Goal: Find specific page/section: Find specific page/section

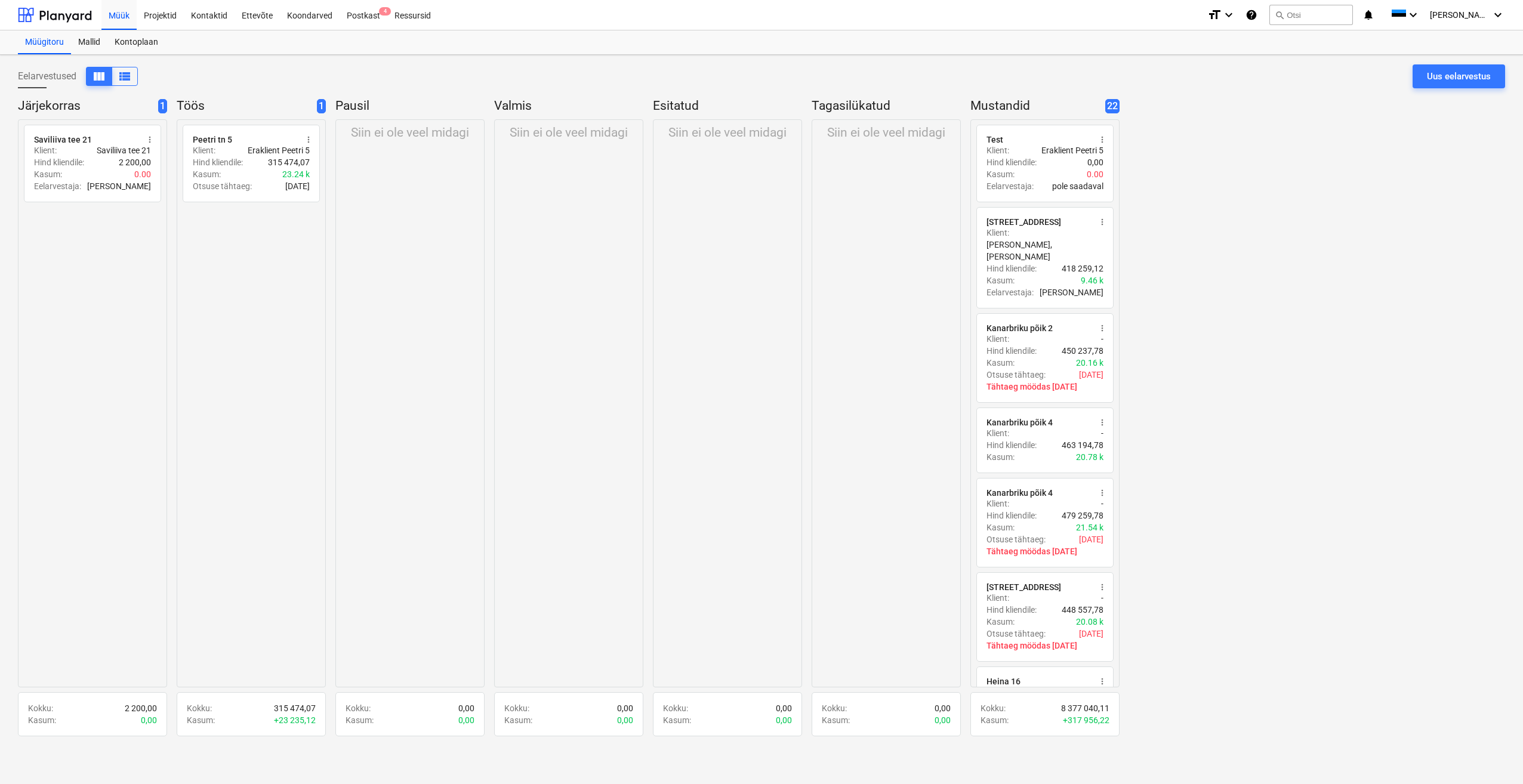
drag, startPoint x: 163, startPoint y: 17, endPoint x: 216, endPoint y: 96, distance: 95.1
click at [163, 17] on div "Projektid" at bounding box center [160, 15] width 47 height 31
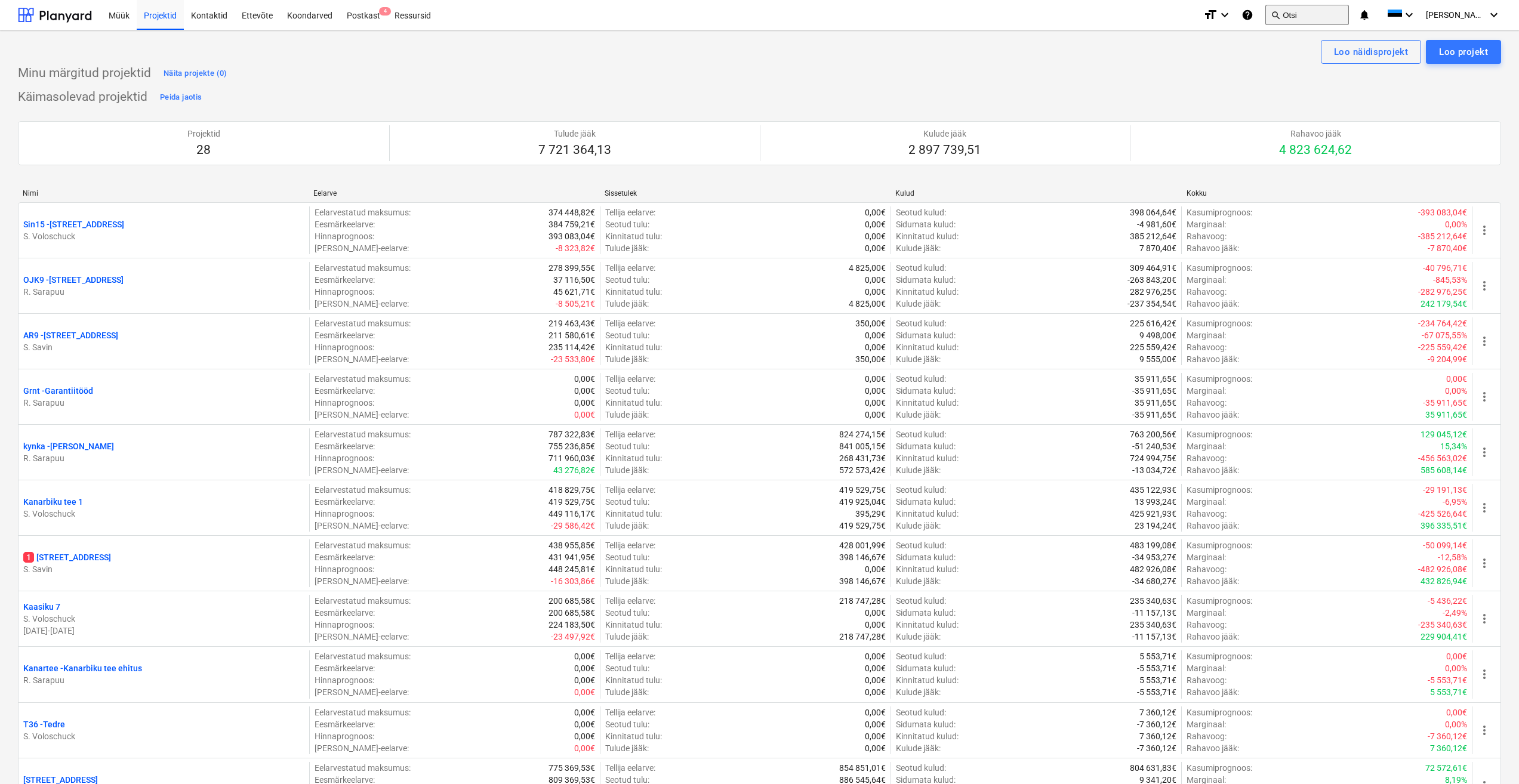
click at [1321, 15] on button "search Otsi" at bounding box center [1307, 15] width 83 height 20
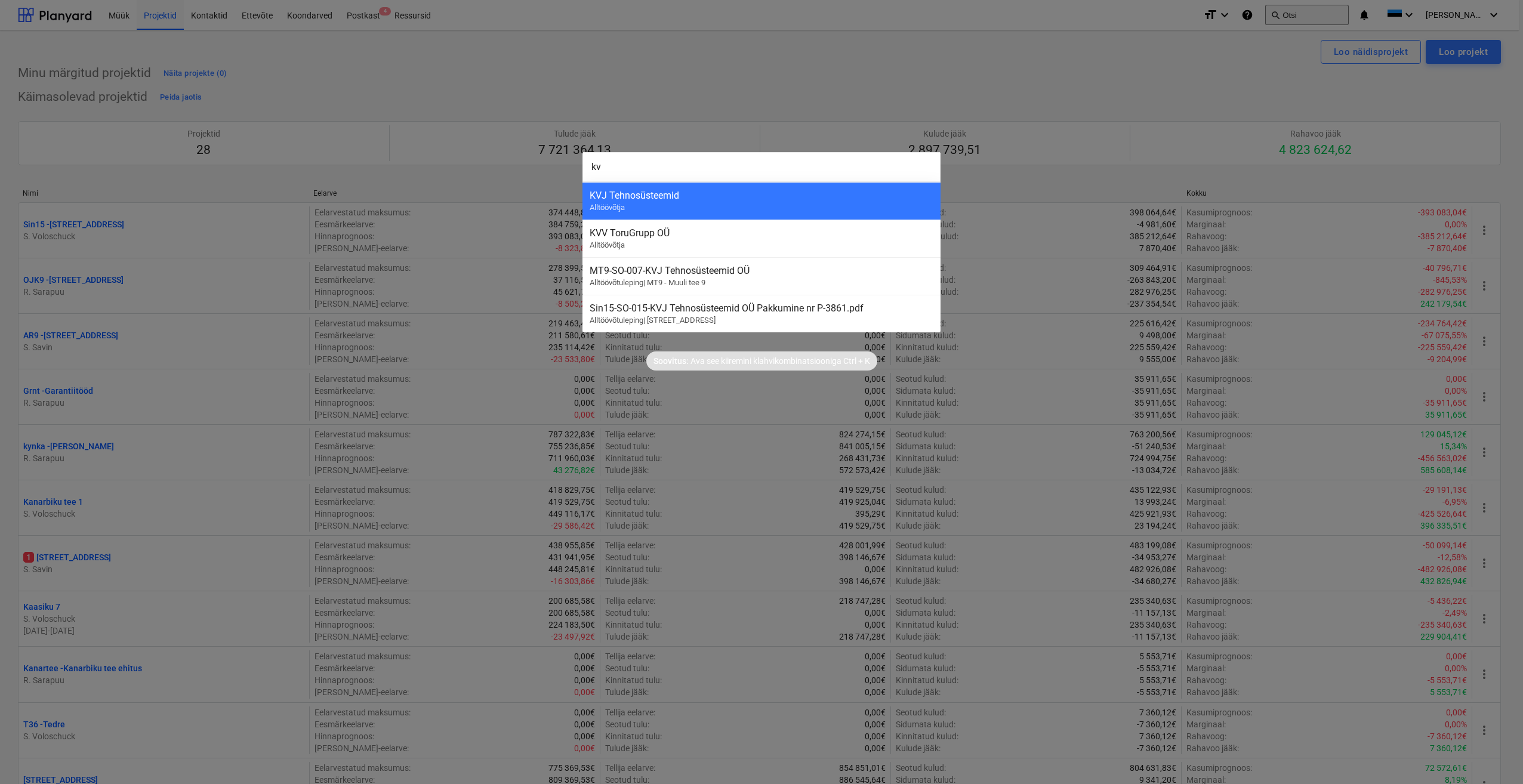
type input "kvj"
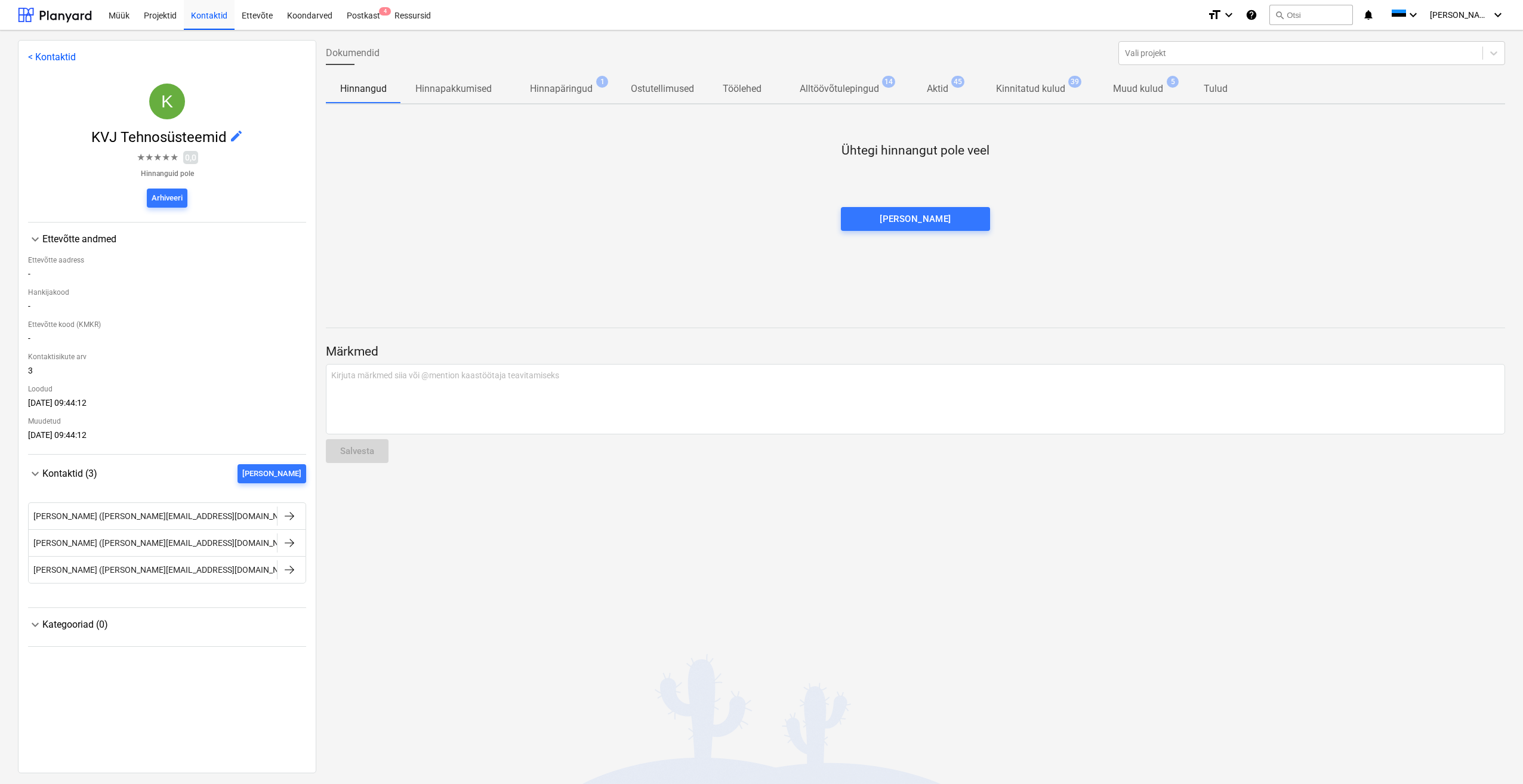
click at [1136, 88] on p "Muud kulud" at bounding box center [1139, 89] width 50 height 15
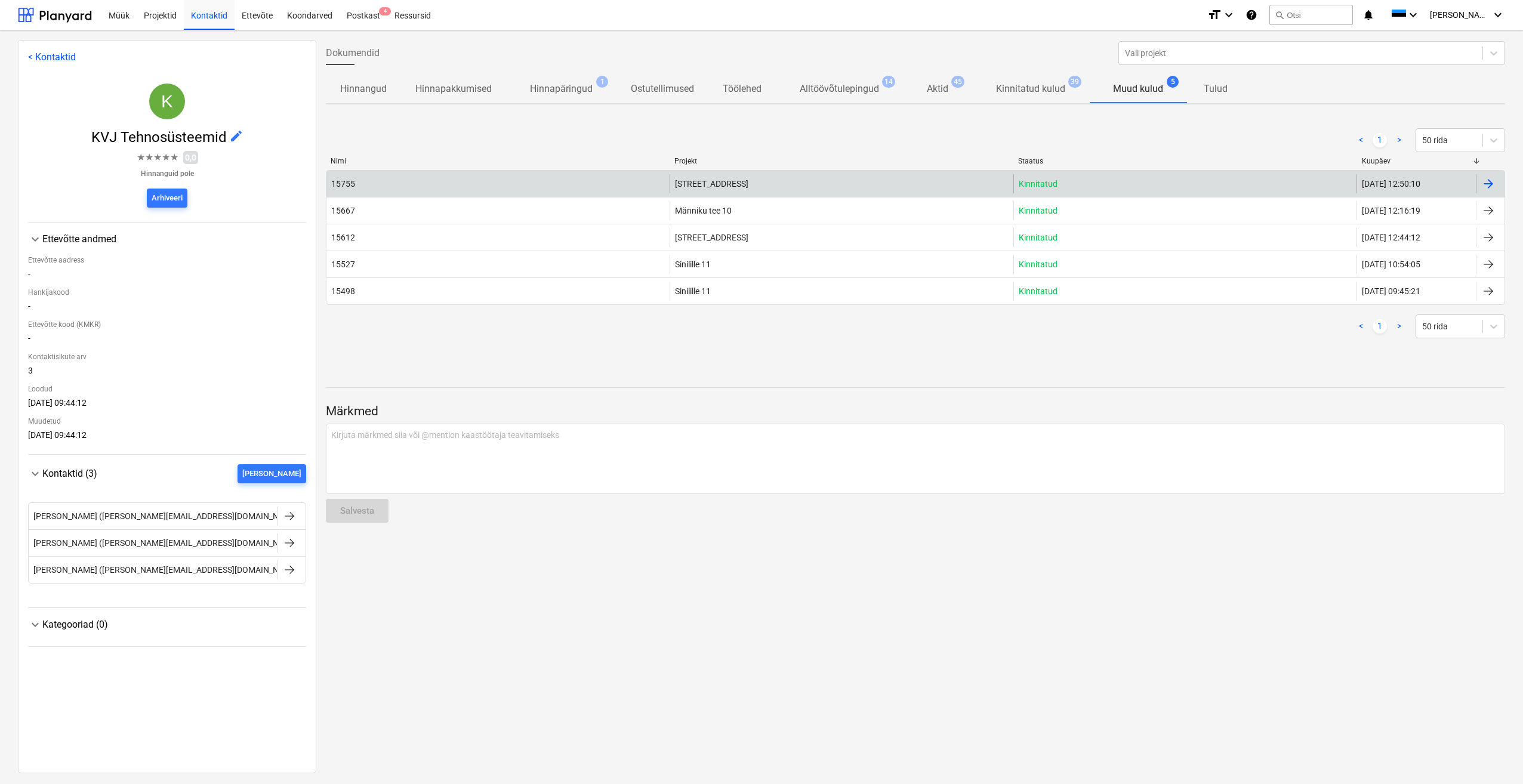
click at [471, 184] on div "15755" at bounding box center [498, 184] width 343 height 19
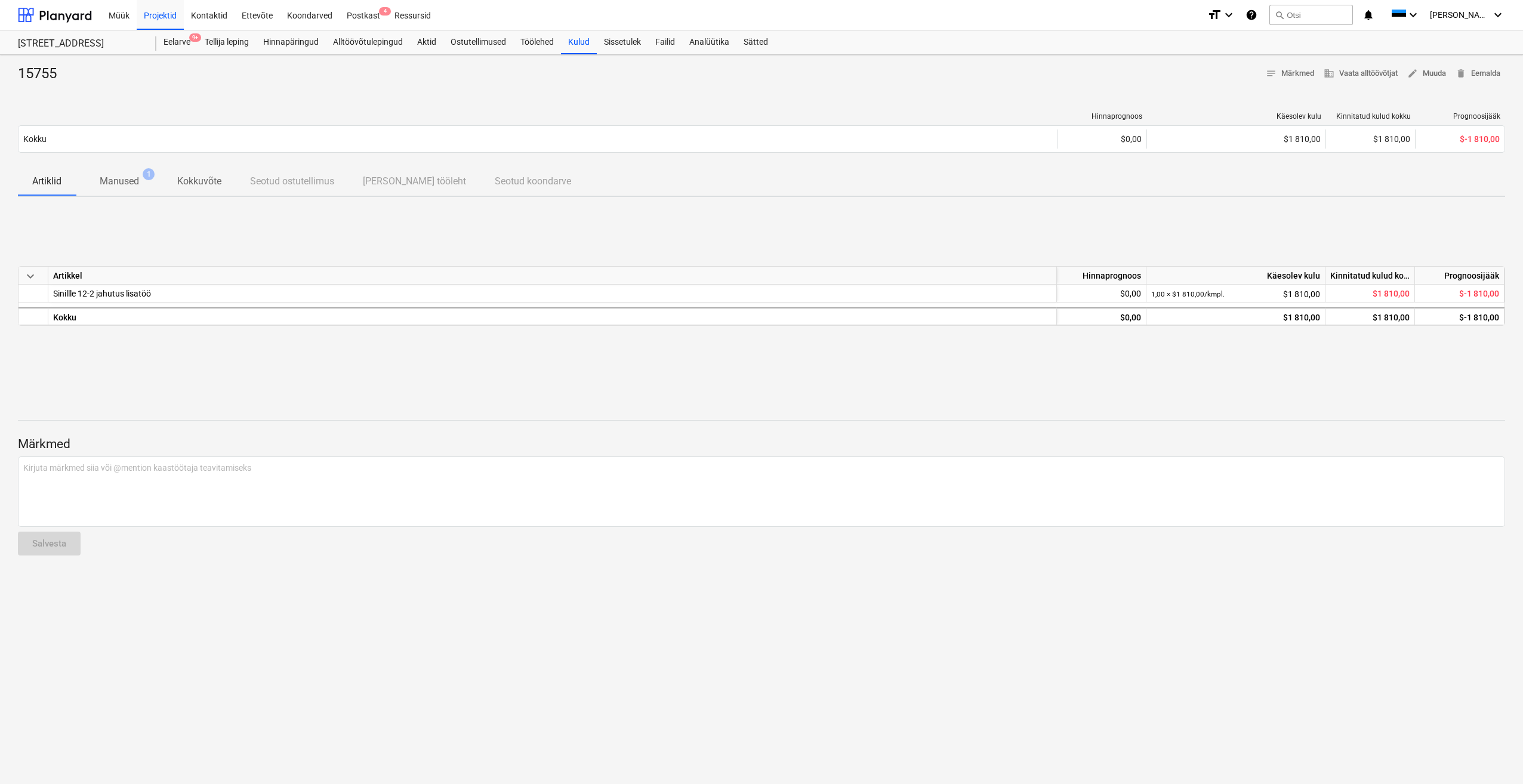
click at [120, 184] on p "Manused" at bounding box center [119, 181] width 40 height 15
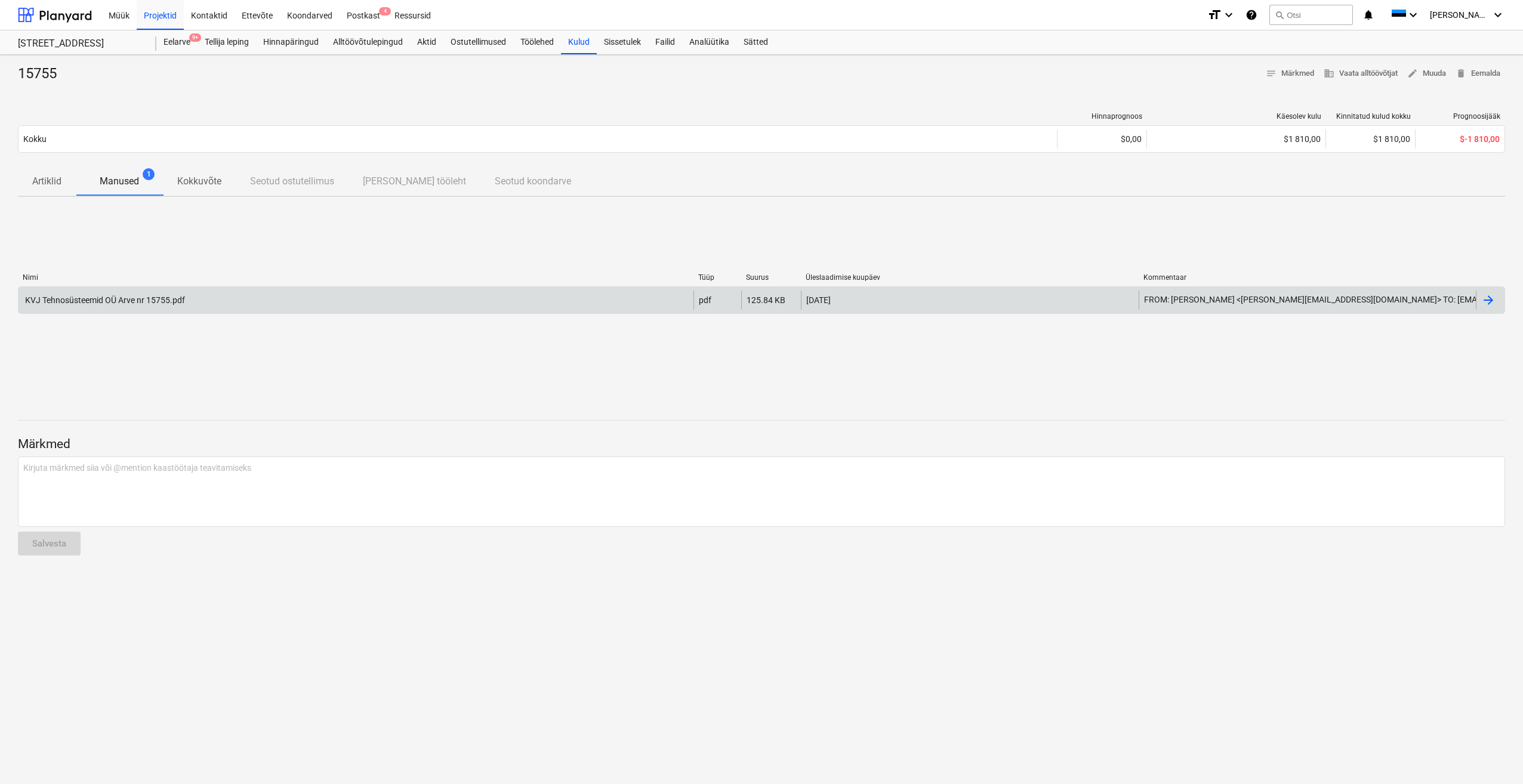
click at [135, 299] on div "KVJ Tehnosüsteemid OÜ Arve nr 15755.pdf" at bounding box center [104, 300] width 162 height 10
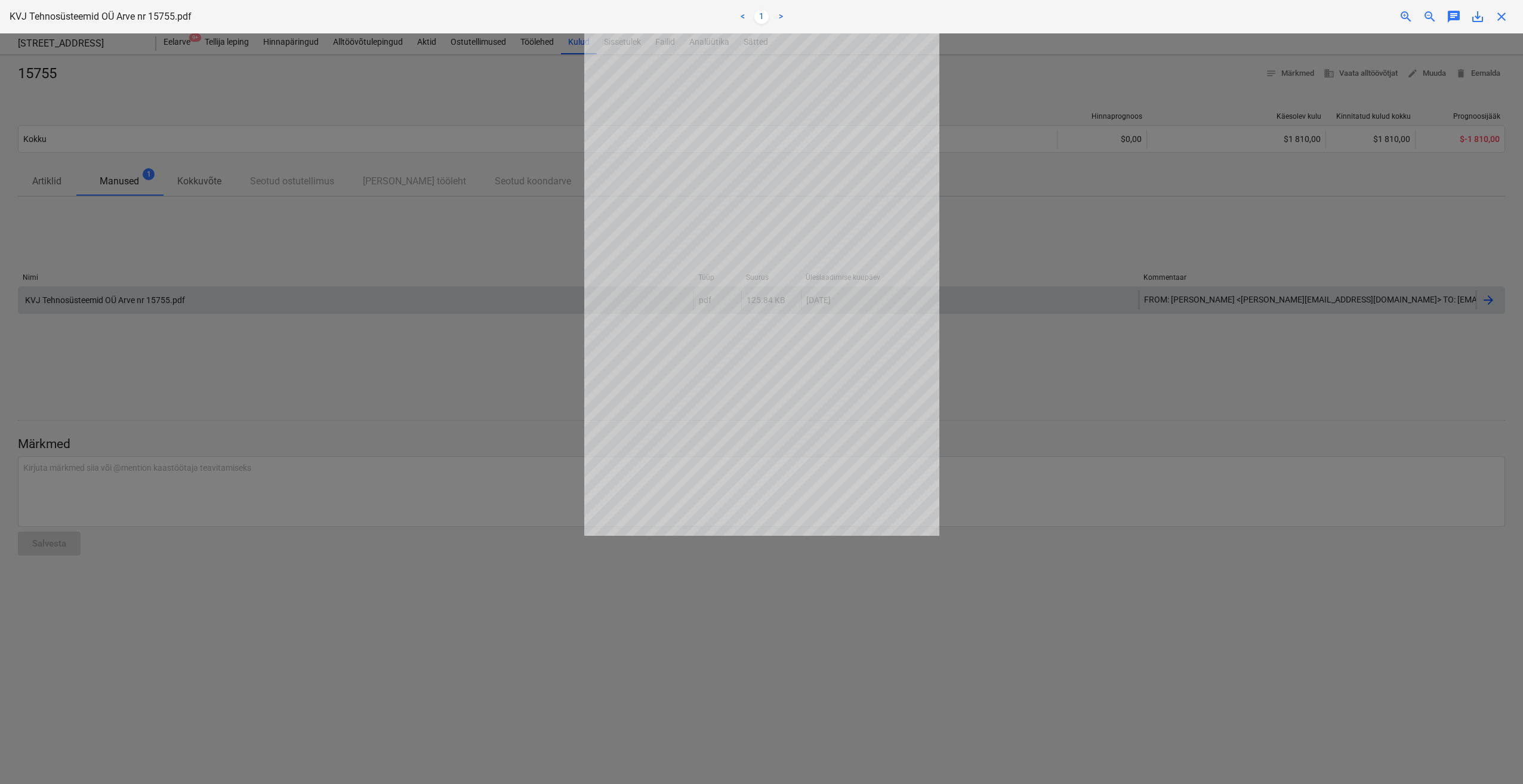
click at [1406, 21] on span "zoom_in" at bounding box center [1406, 17] width 15 height 15
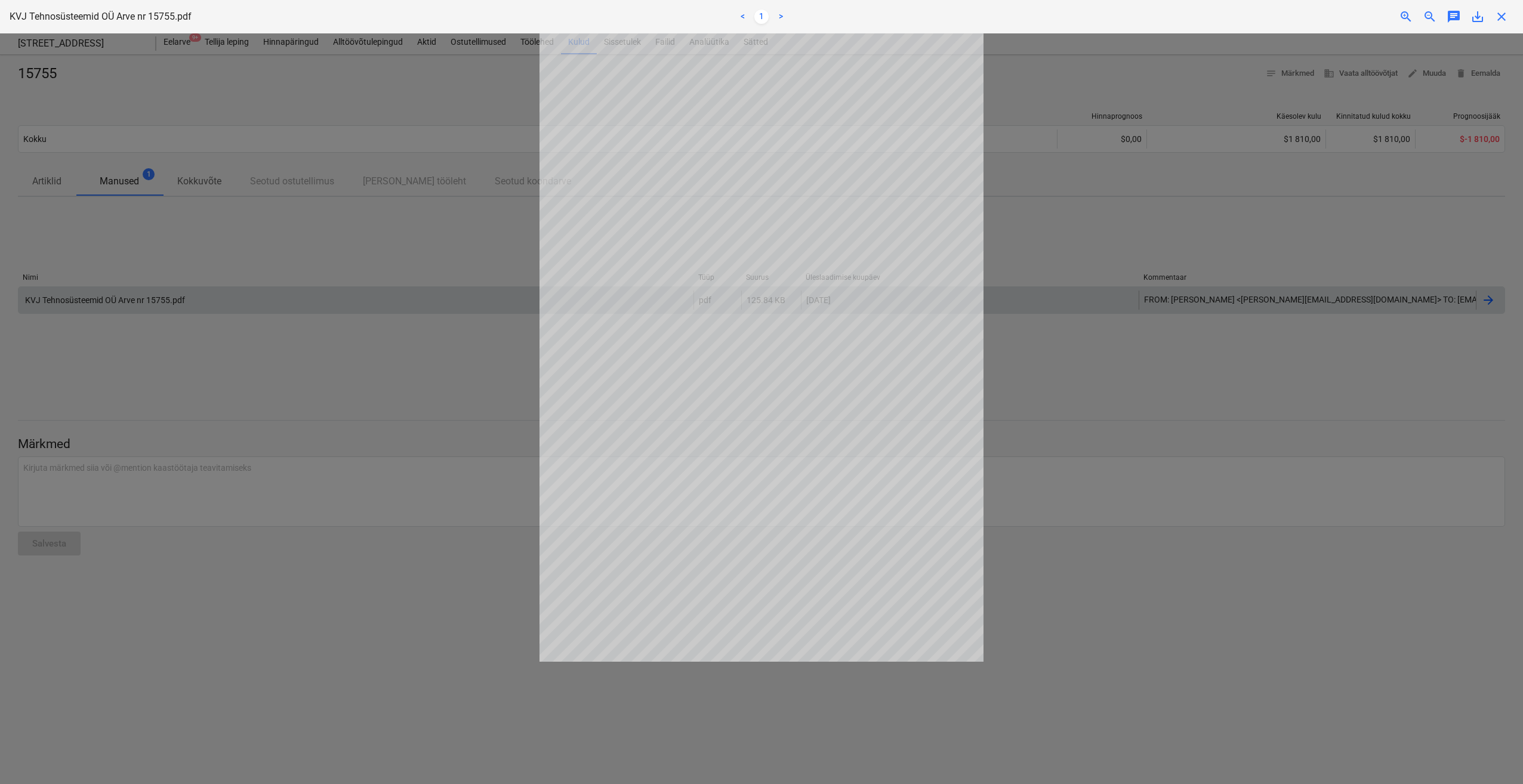
click at [1406, 21] on span "zoom_in" at bounding box center [1406, 17] width 15 height 15
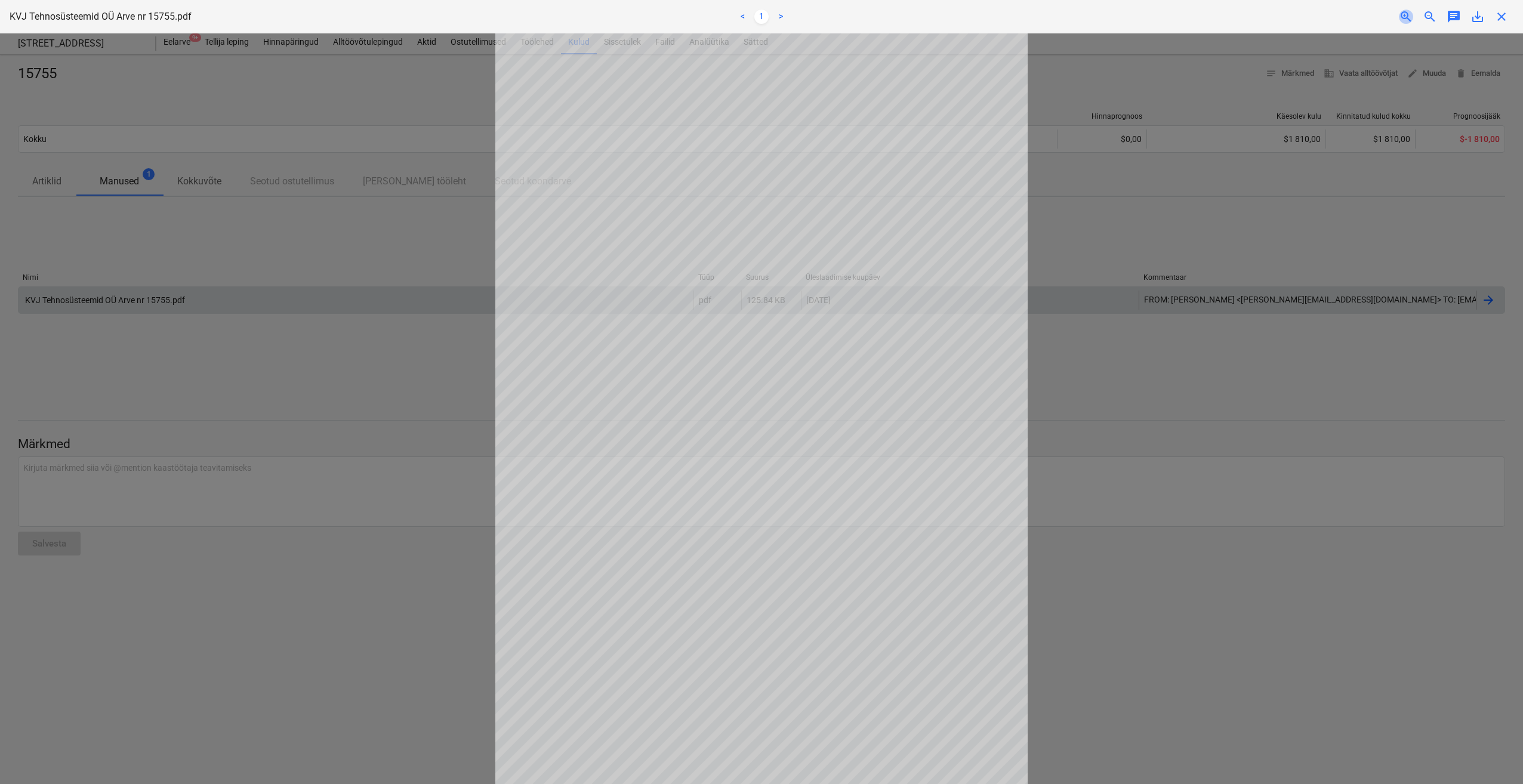
click at [1406, 21] on span "zoom_in" at bounding box center [1406, 17] width 15 height 15
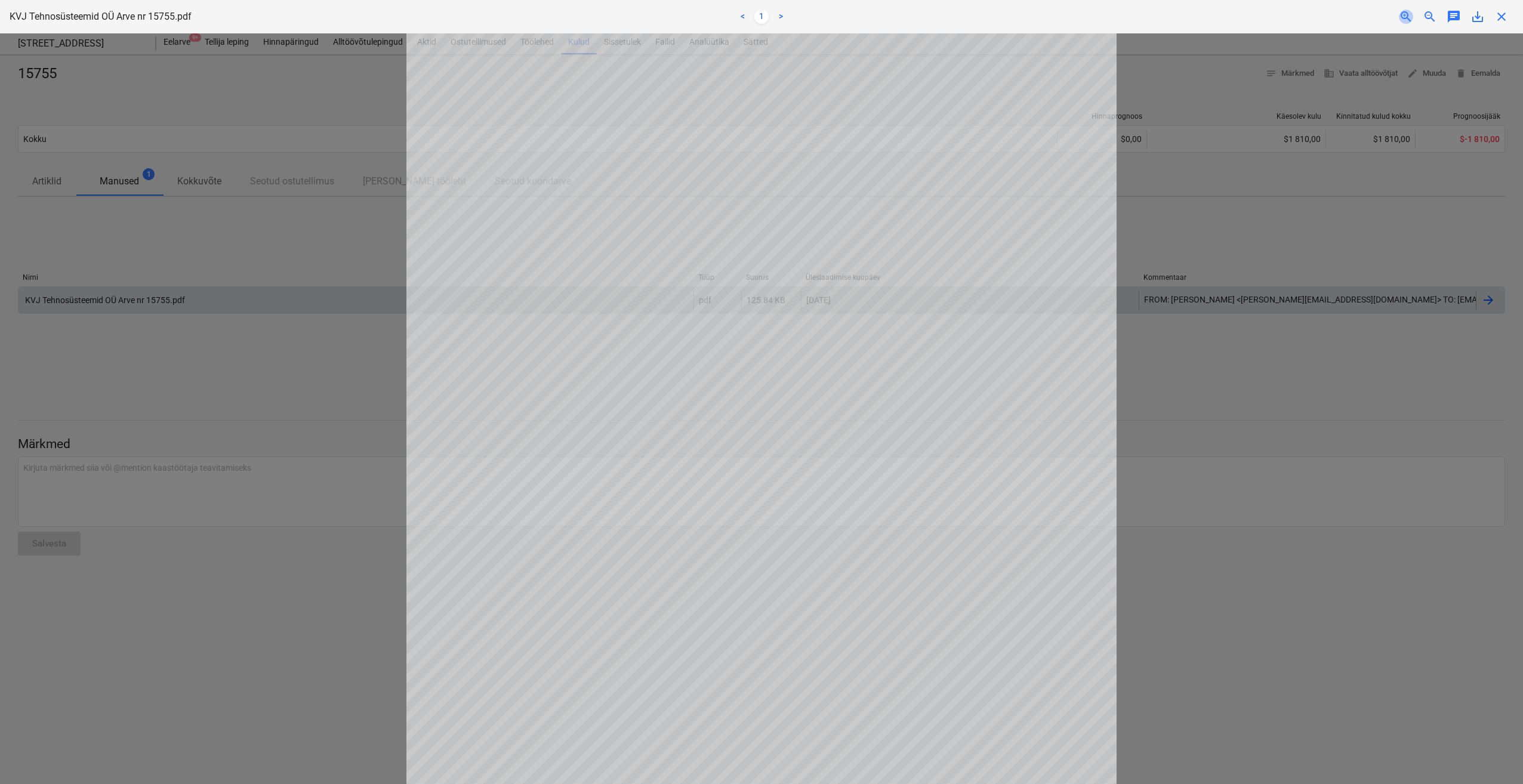
click at [1406, 21] on span "zoom_in" at bounding box center [1406, 17] width 15 height 15
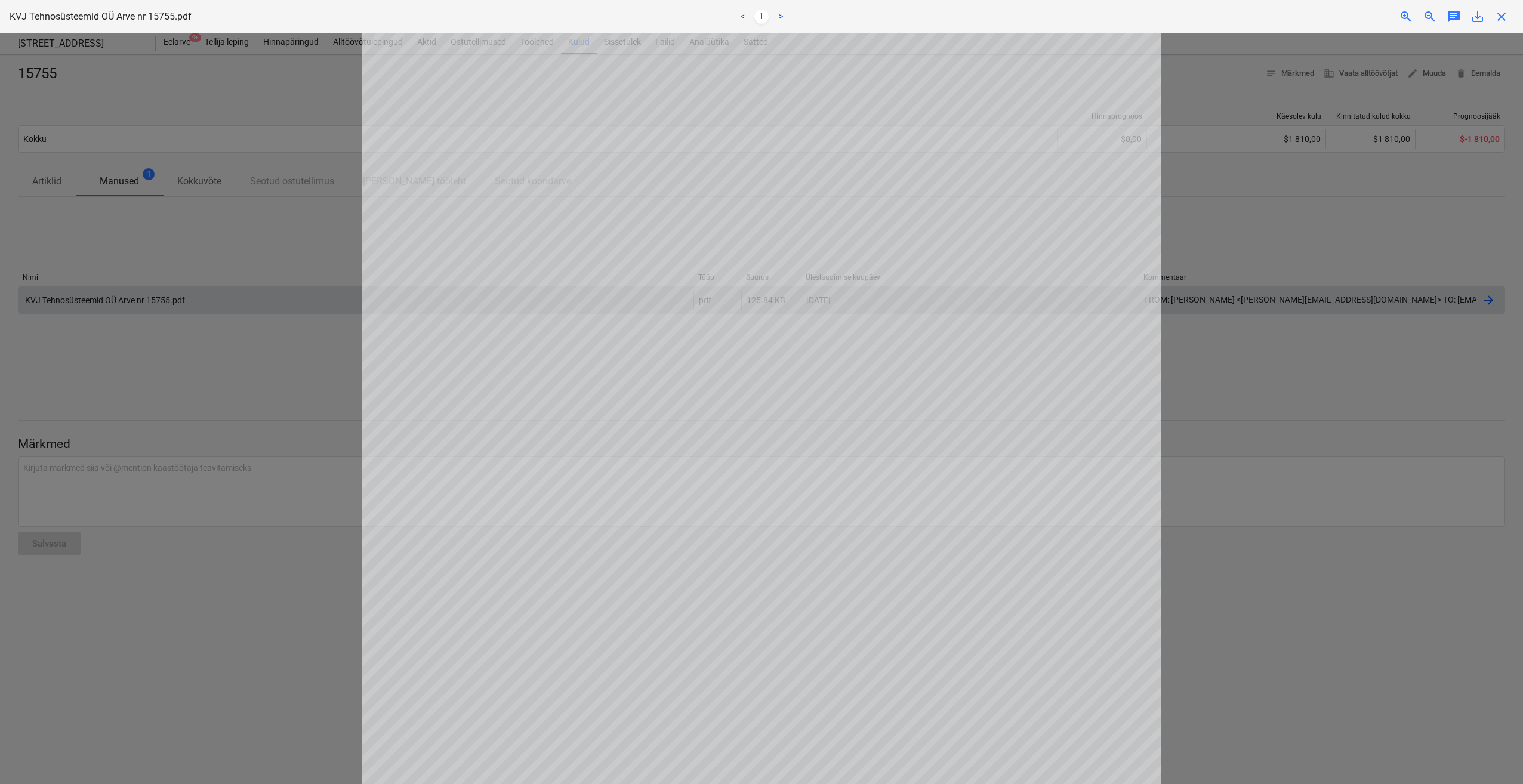
scroll to position [120, 0]
click at [240, 271] on div at bounding box center [762, 409] width 1523 height 751
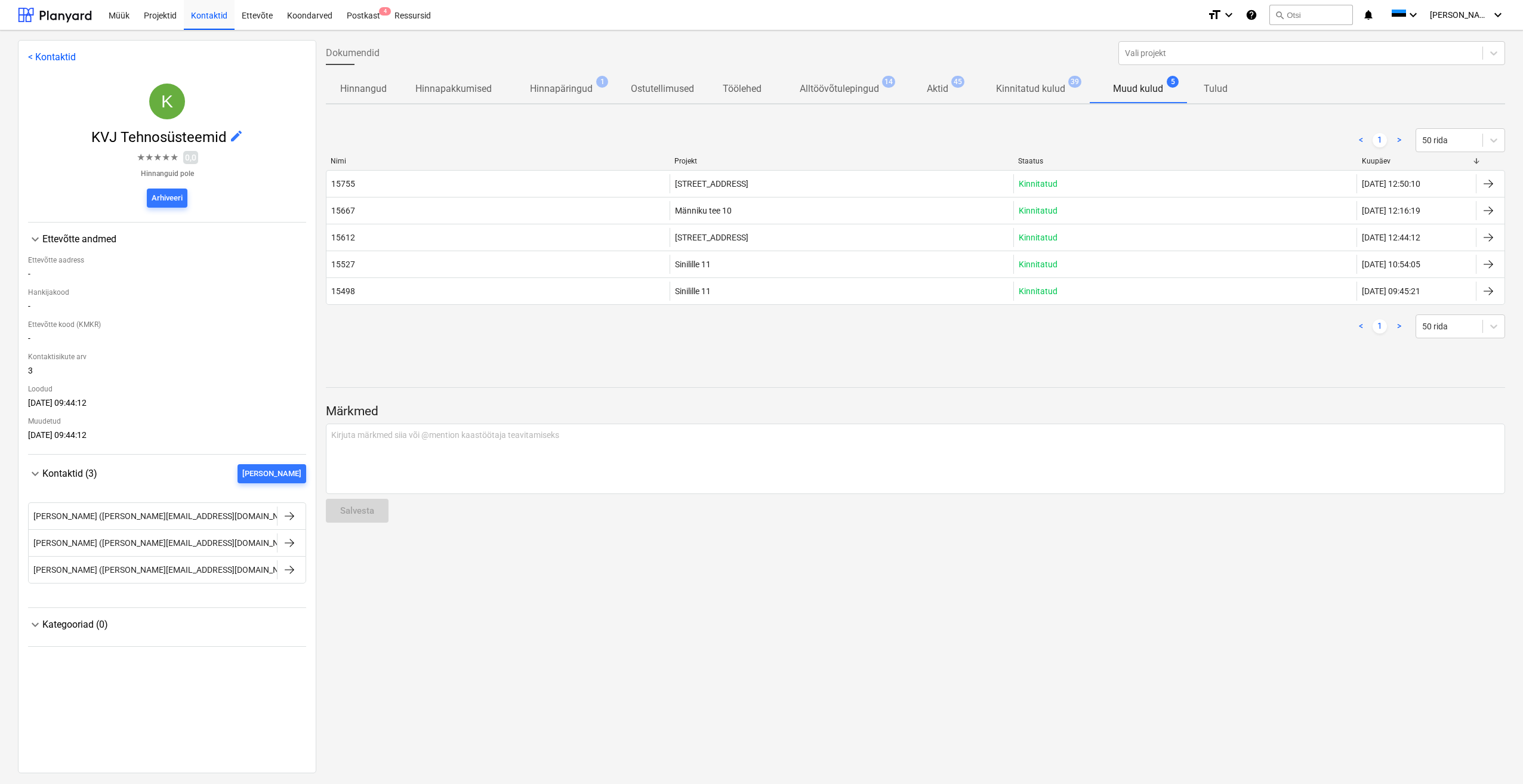
click at [1029, 93] on p "Kinnitatud kulud" at bounding box center [1031, 89] width 70 height 15
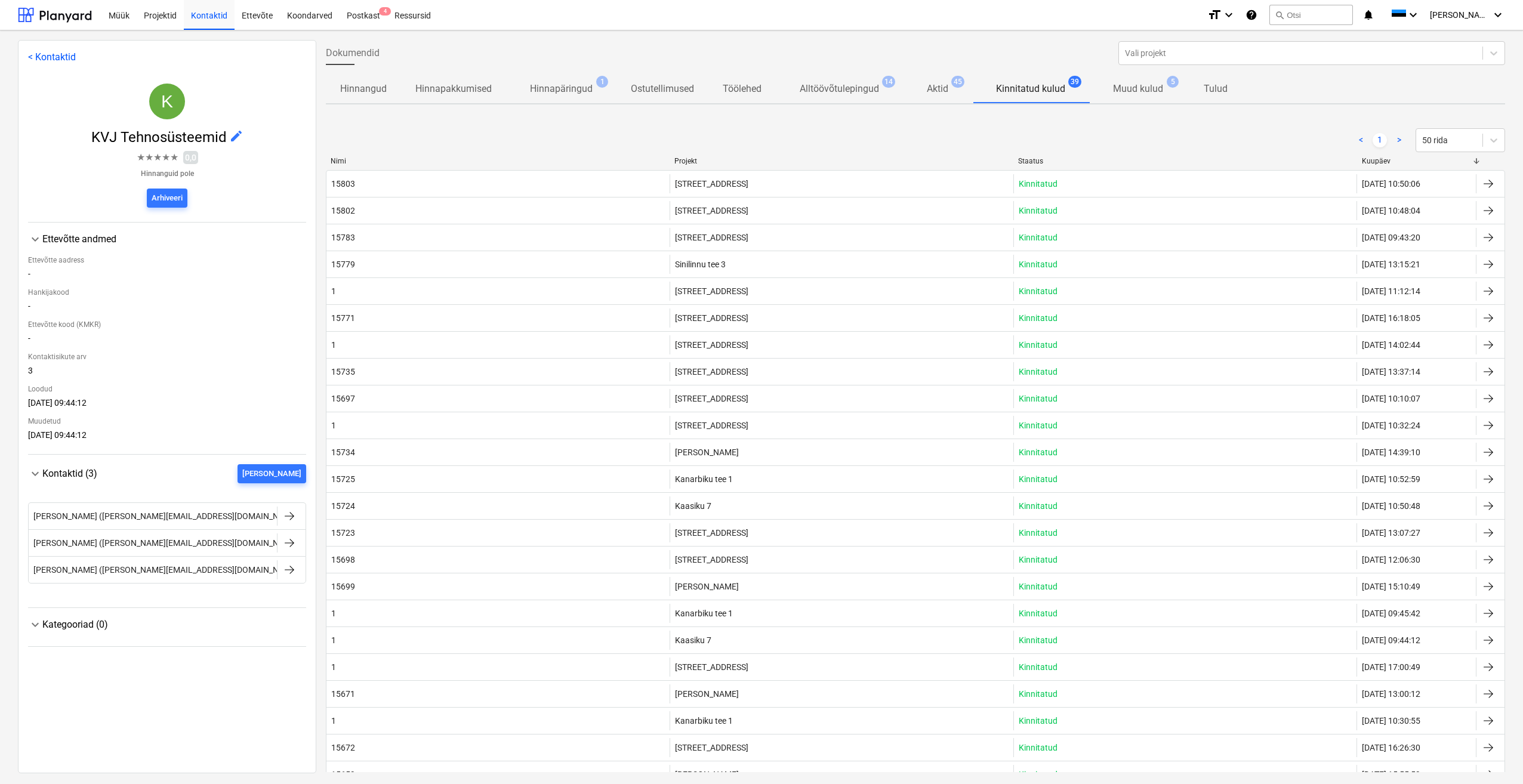
click at [1135, 91] on p "Muud kulud" at bounding box center [1139, 89] width 50 height 15
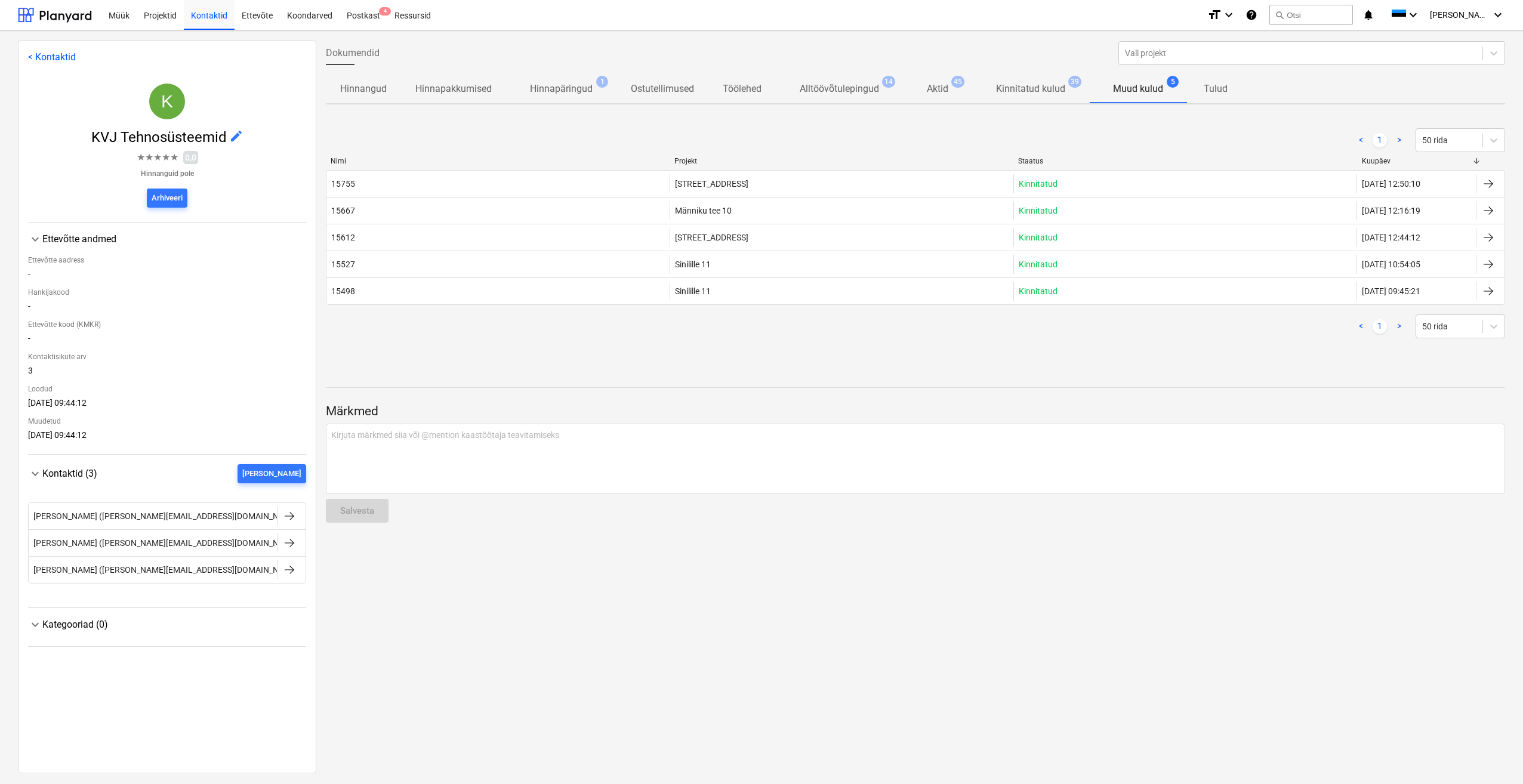
click at [833, 87] on p "Alltöövõtulepingud" at bounding box center [839, 89] width 79 height 15
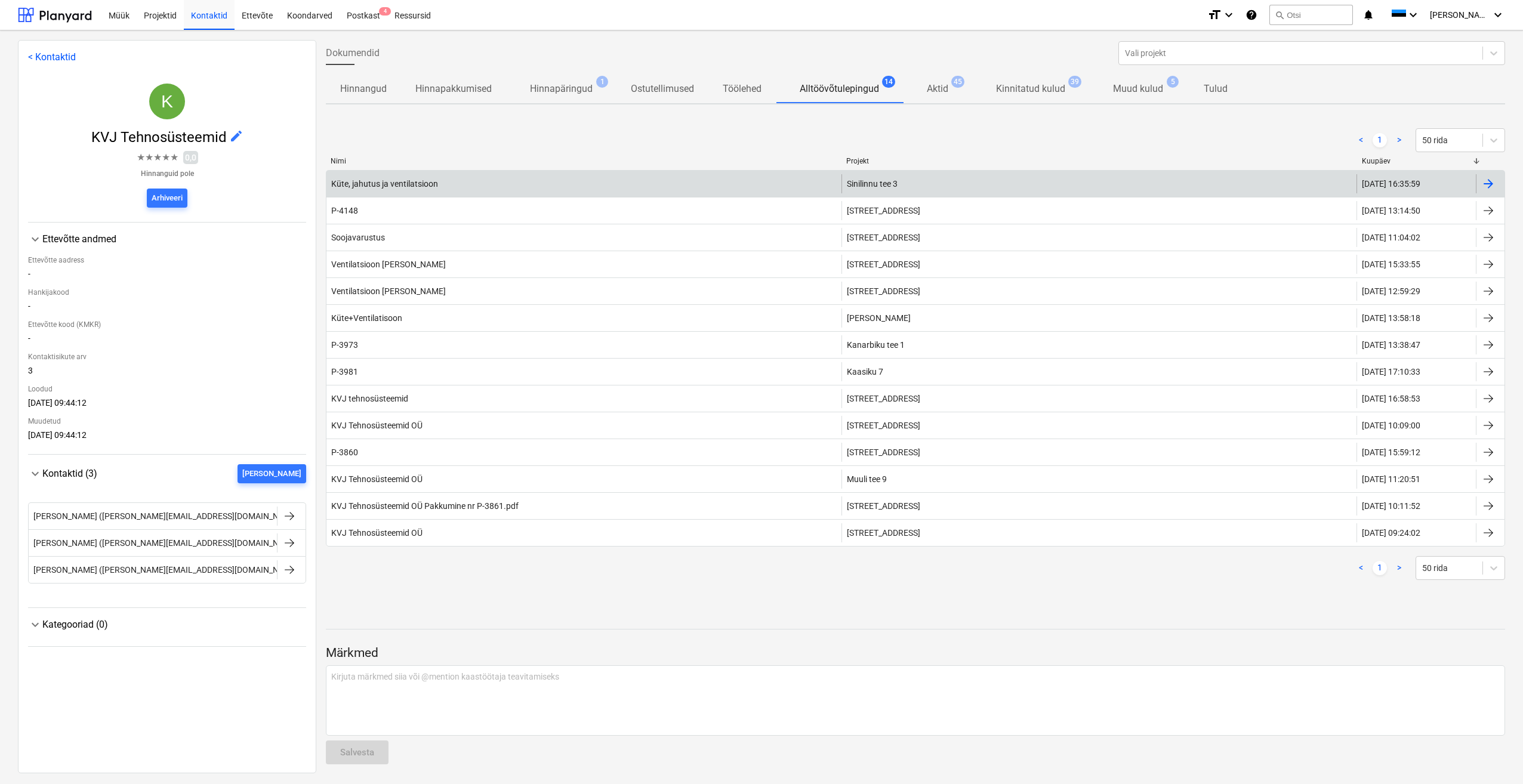
click at [435, 188] on div "Küte, jahutus ja ventilatsioon" at bounding box center [384, 184] width 107 height 10
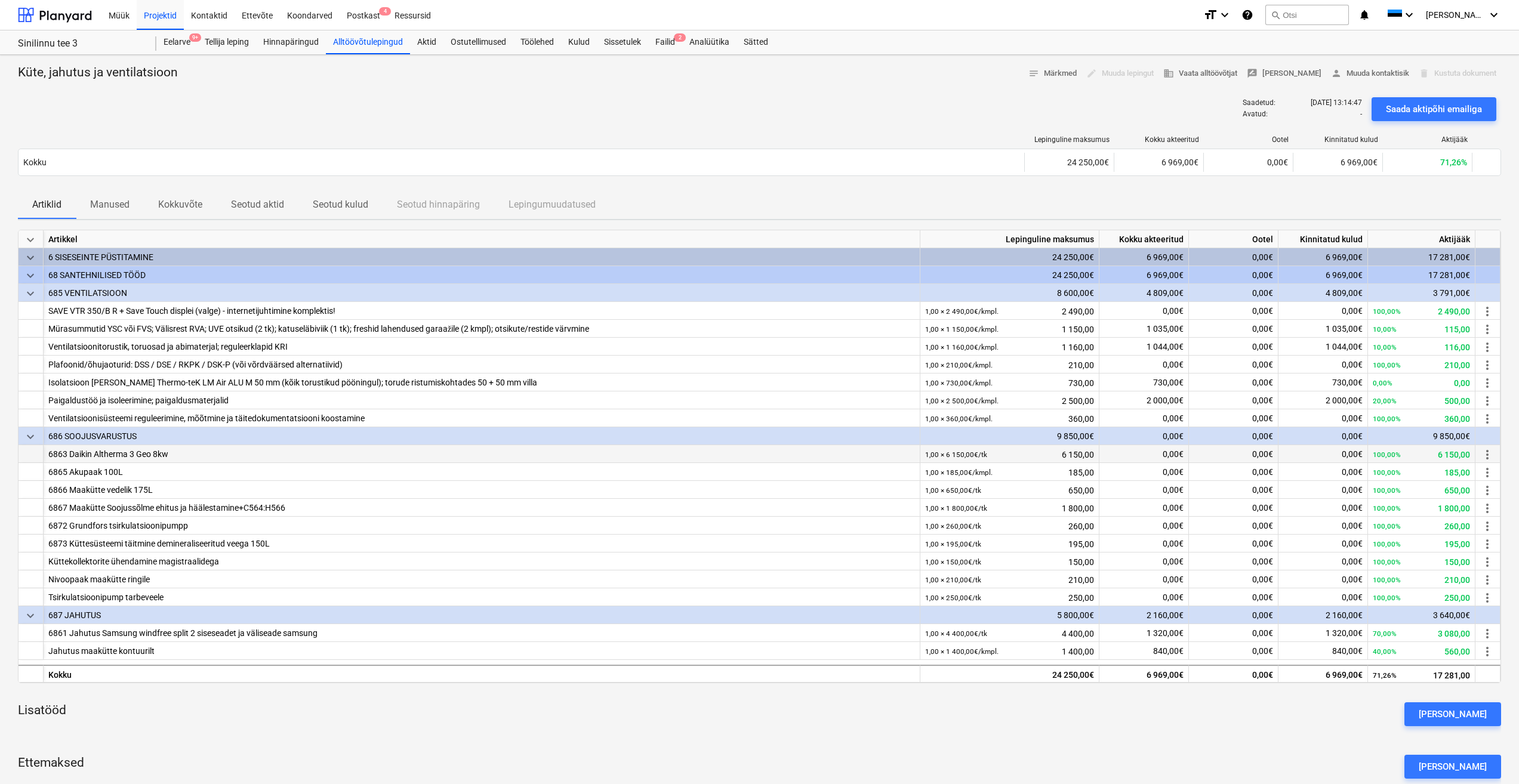
click at [178, 454] on div "6863 Daikin Altherma 3 Geo 8kw" at bounding box center [482, 454] width 867 height 18
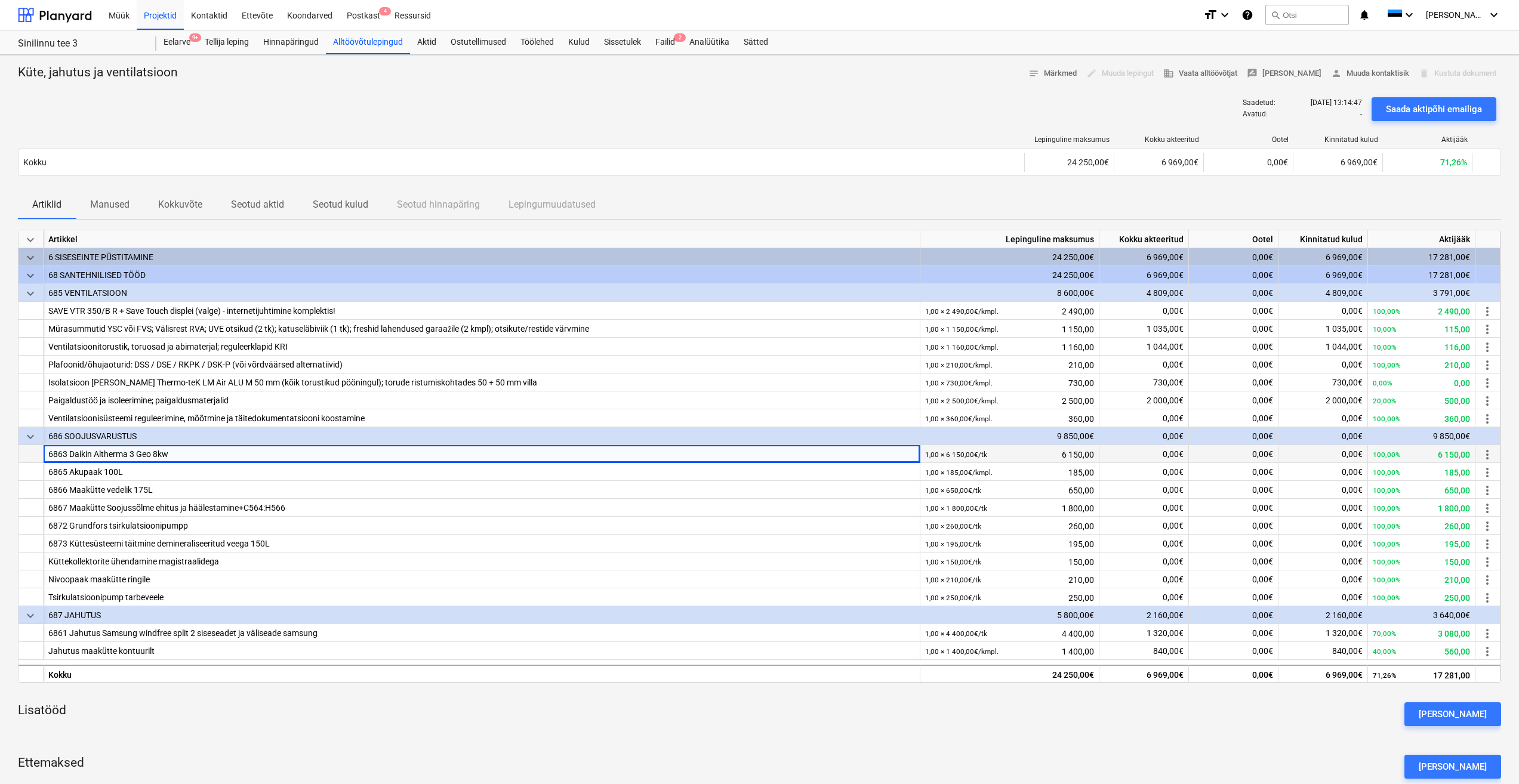
click at [290, 452] on div "6863 Daikin Altherma 3 Geo 8kw" at bounding box center [482, 454] width 867 height 18
click at [252, 399] on div "Paigaldustöö ja isoleerimine; paigaldusmaterjalid" at bounding box center [482, 400] width 867 height 18
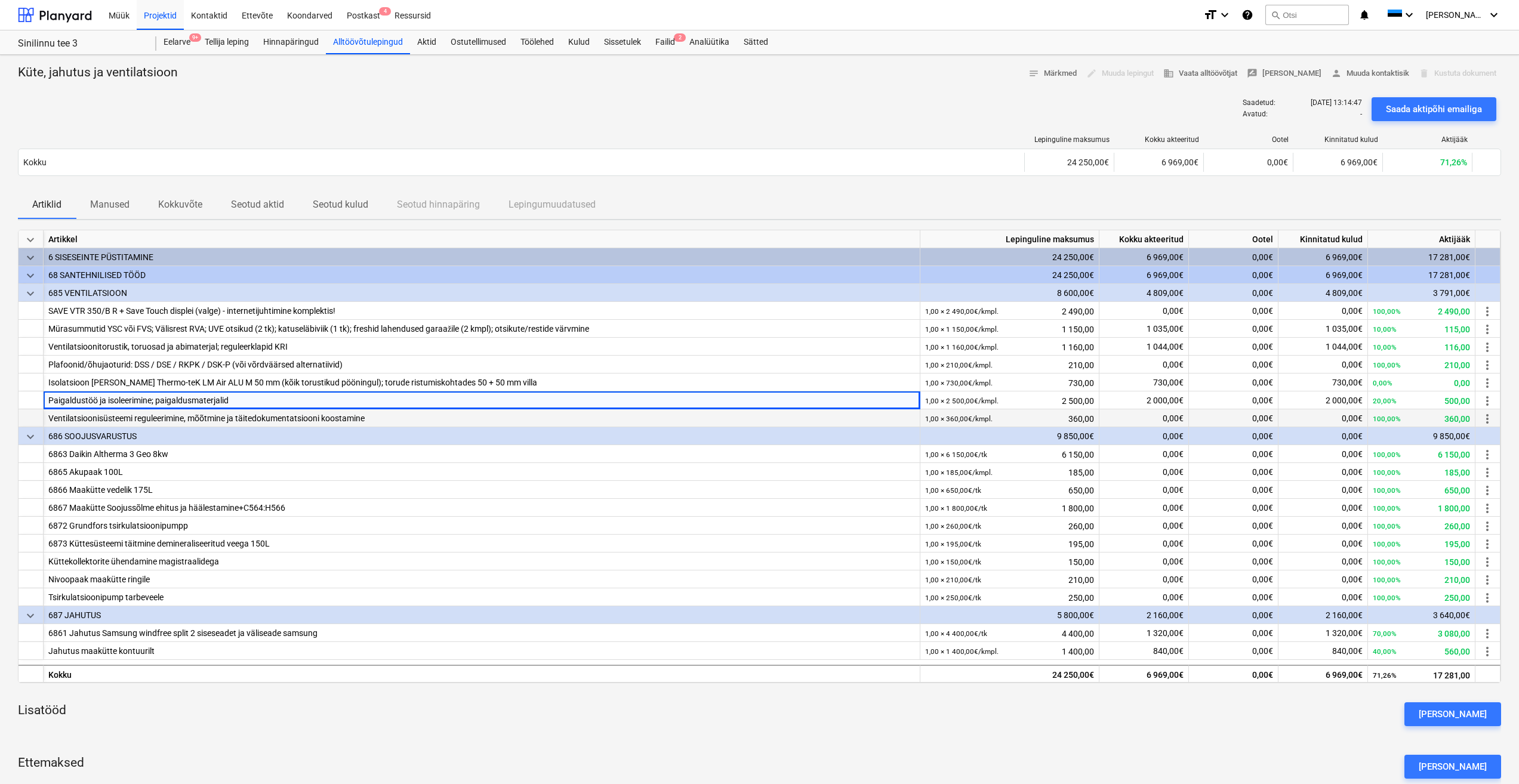
click at [399, 413] on div "Ventilatsioonisüsteemi reguleerimine, mõõtmine ja täitedokumentatsiooni koostam…" at bounding box center [482, 418] width 867 height 18
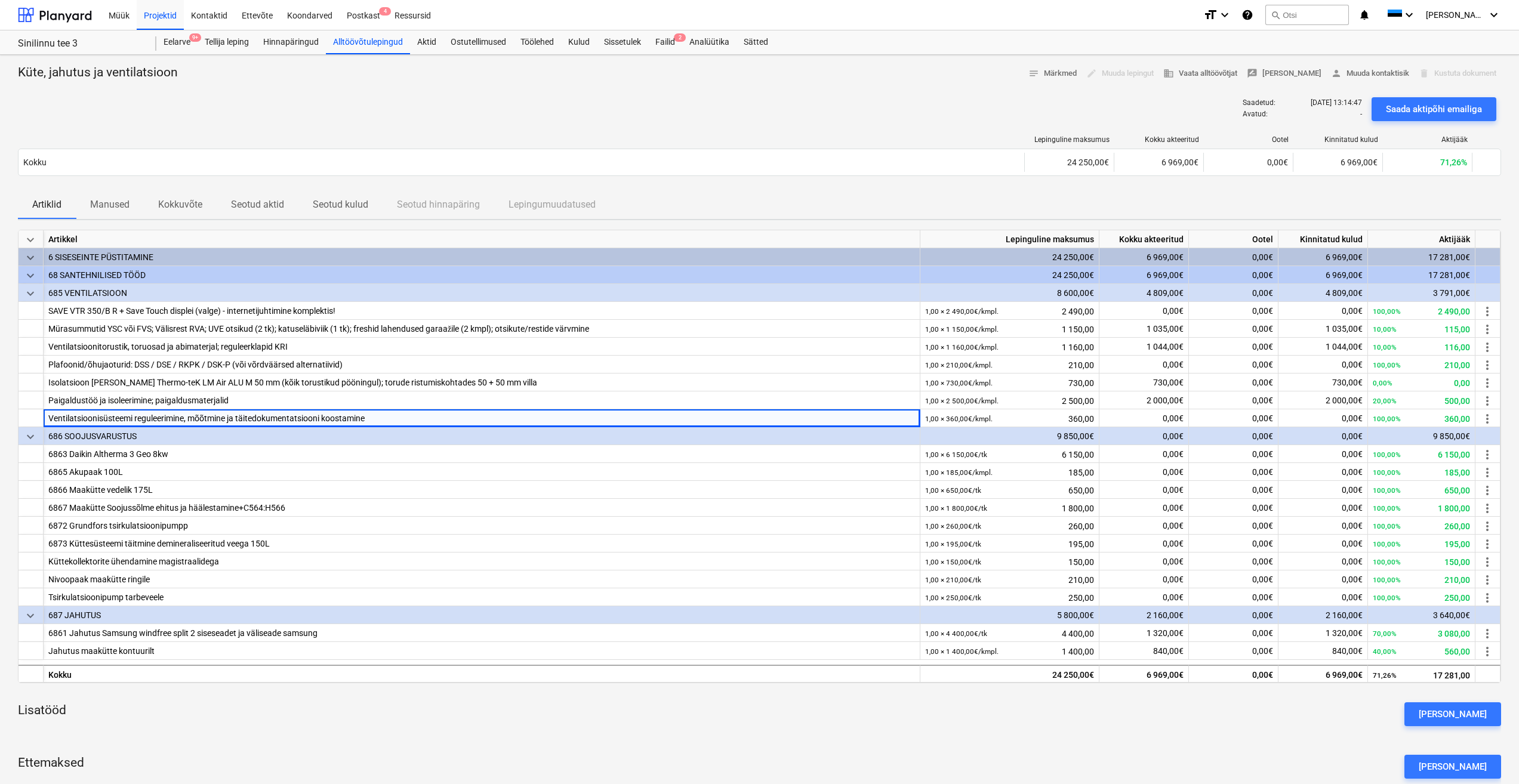
drag, startPoint x: 488, startPoint y: 220, endPoint x: 499, endPoint y: 199, distance: 23.7
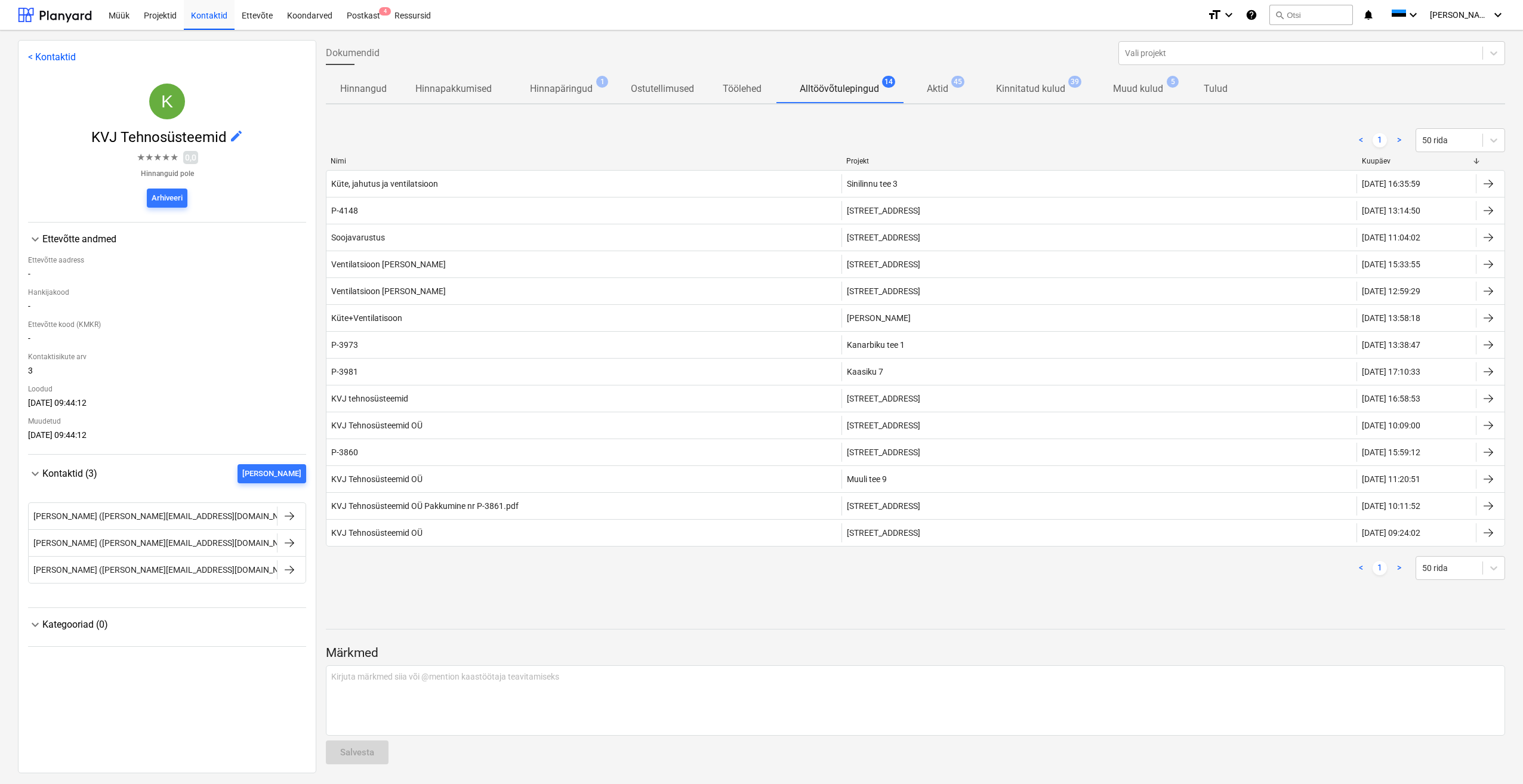
click at [1146, 89] on p "Muud kulud" at bounding box center [1139, 89] width 50 height 15
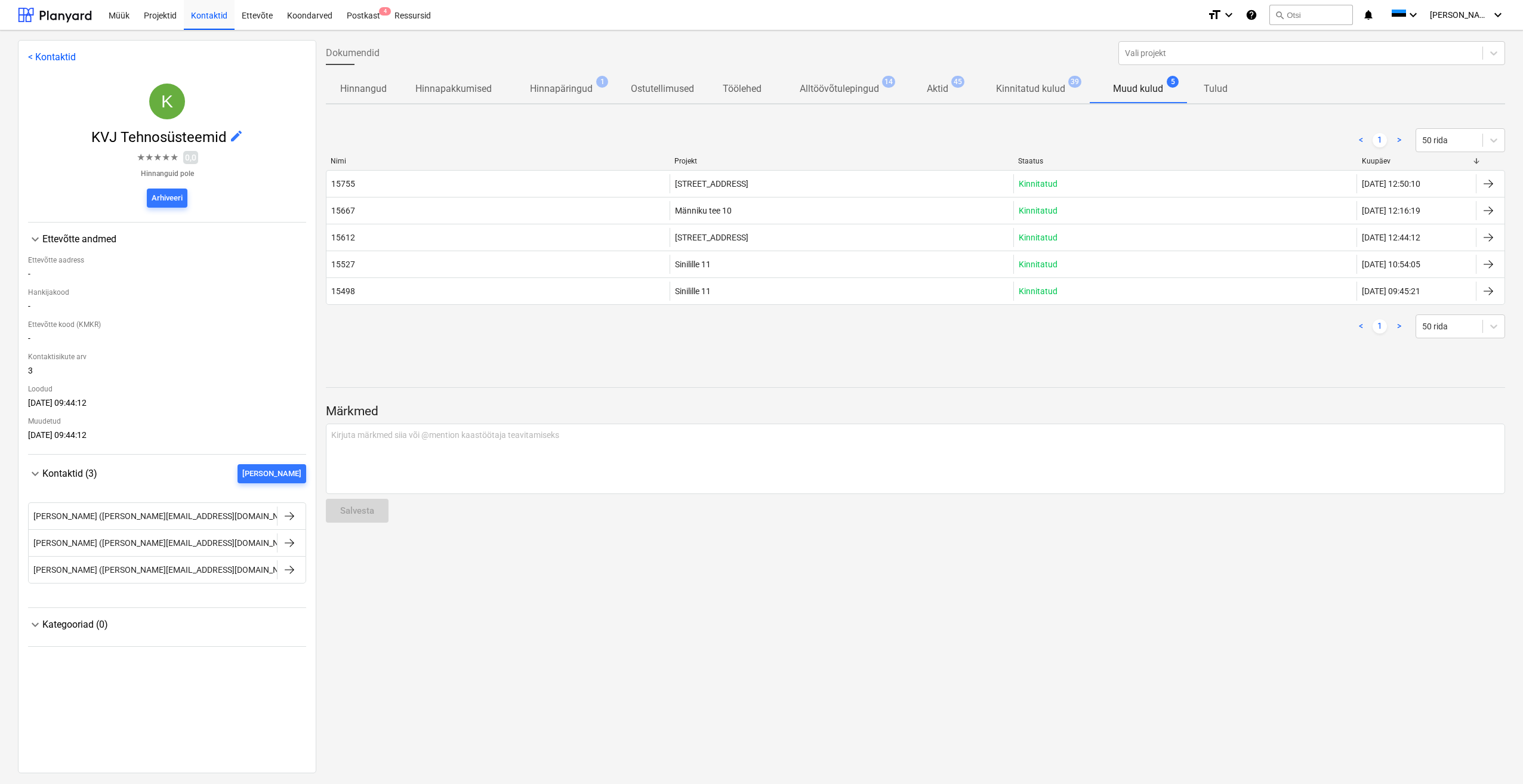
click at [391, 184] on div "15755" at bounding box center [498, 184] width 343 height 19
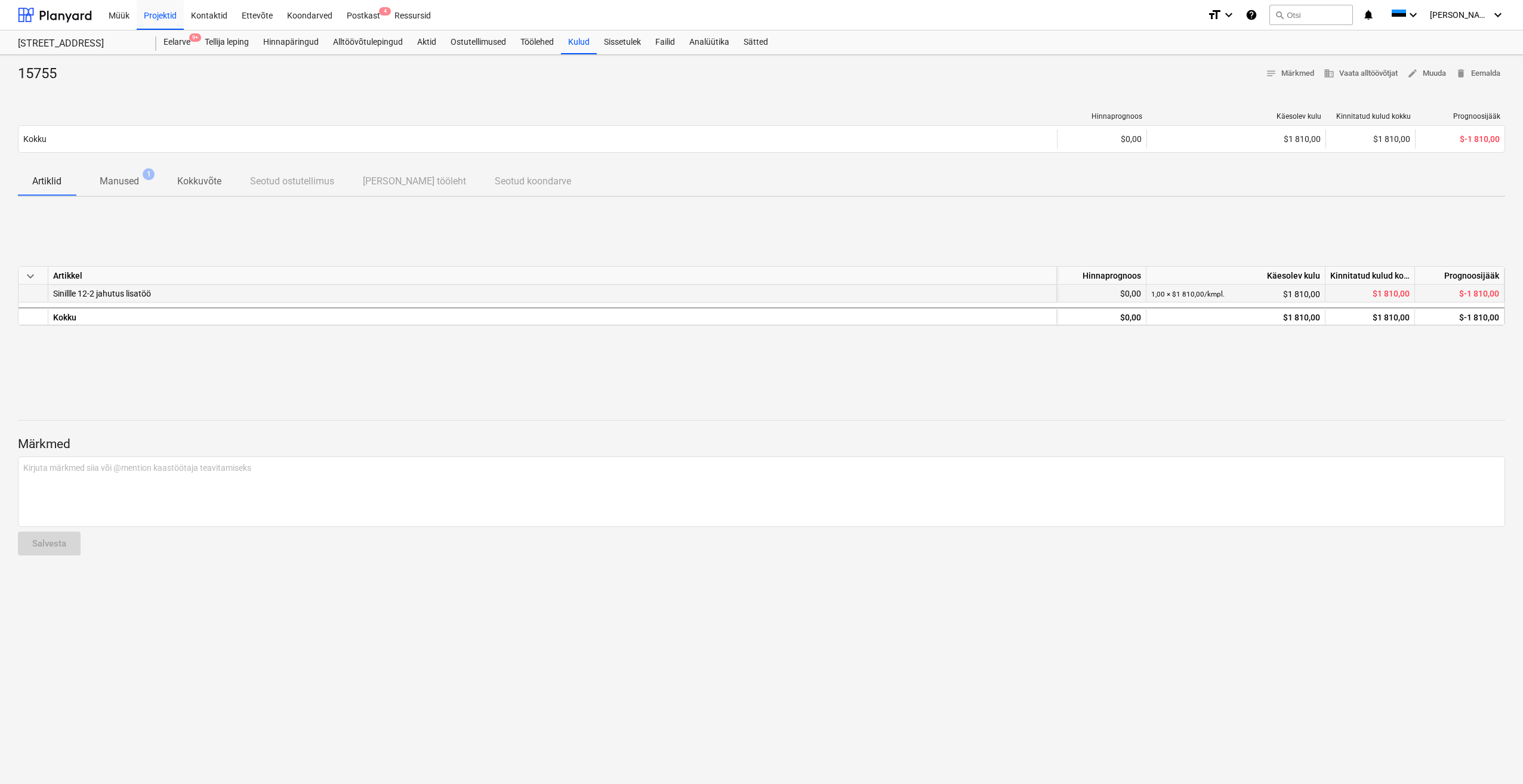
click at [121, 295] on span "Sinillle 12-2 jahutus lisatöö" at bounding box center [102, 294] width 98 height 10
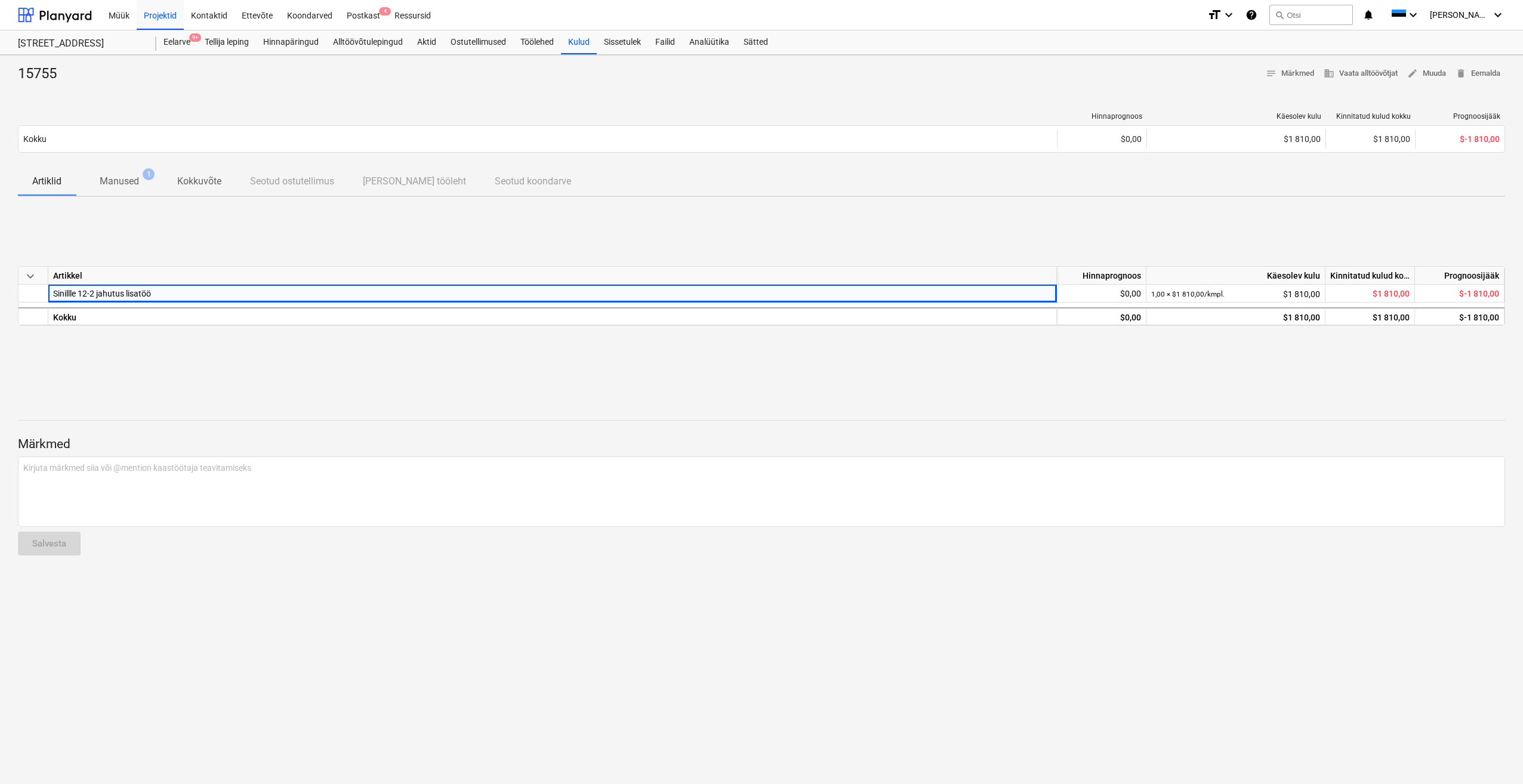
click at [763, 340] on div "keyboard_arrow_down Artikkel Hinnaprognoos Käesolev kulu Kinnitatud kulud kokku…" at bounding box center [762, 295] width 1487 height 179
click at [125, 181] on p "Manused" at bounding box center [119, 181] width 40 height 15
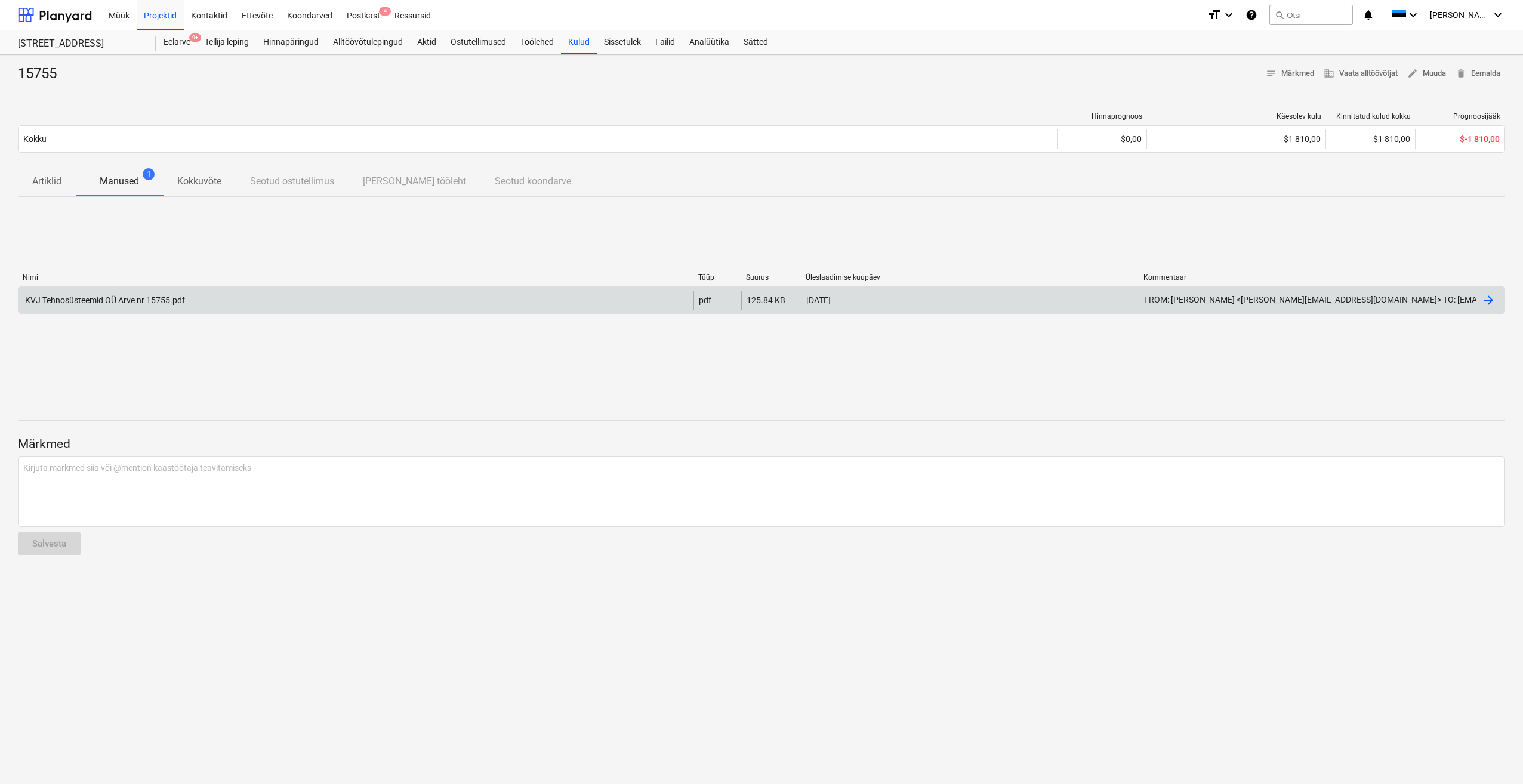
click at [149, 296] on div "KVJ Tehnosüsteemid OÜ Arve nr 15755.pdf" at bounding box center [104, 300] width 162 height 10
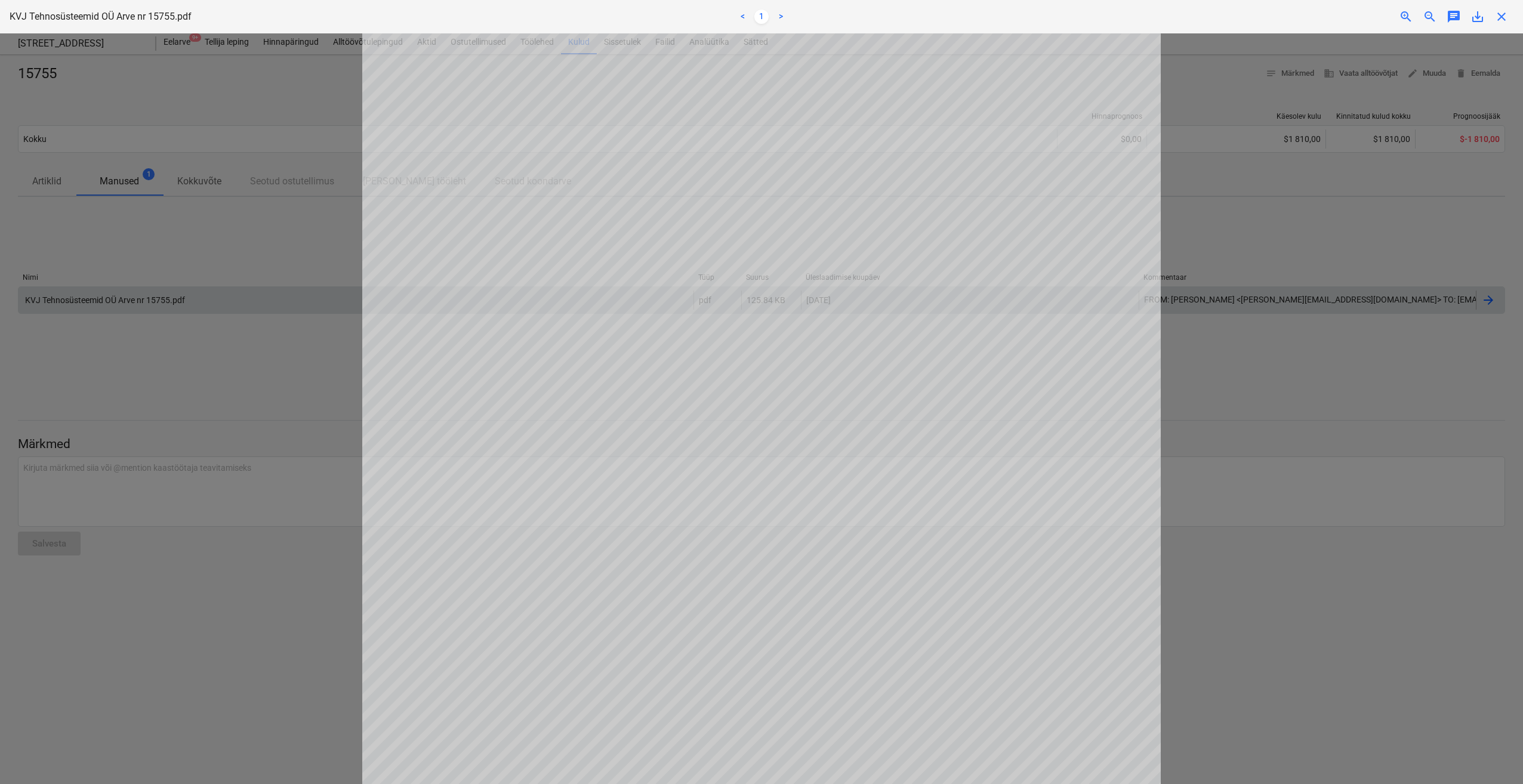
click at [215, 364] on div at bounding box center [762, 409] width 1523 height 751
click at [224, 324] on div at bounding box center [762, 409] width 1523 height 751
